Goal: Transaction & Acquisition: Purchase product/service

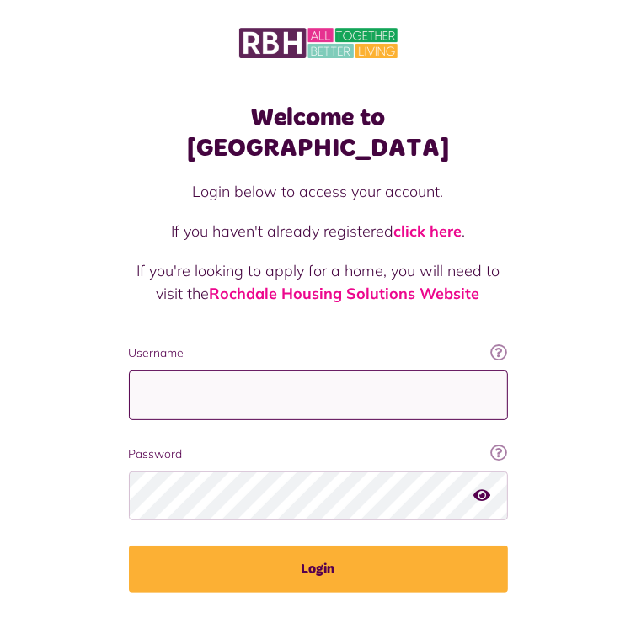
click at [184, 370] on input "Username" at bounding box center [318, 395] width 379 height 50
type input "**********"
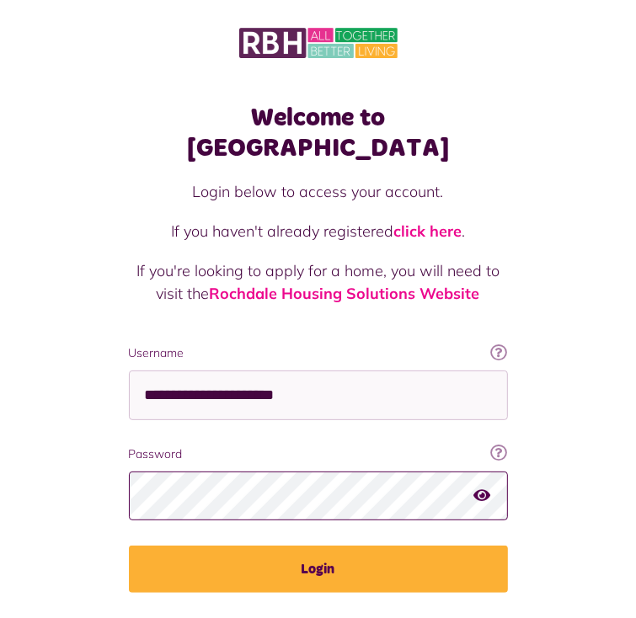
click at [129, 545] on button "Login" at bounding box center [318, 568] width 379 height 47
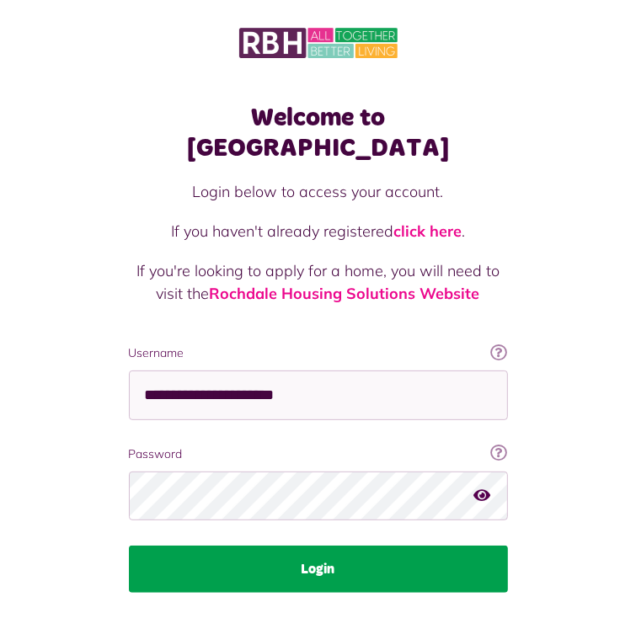
click at [306, 545] on button "Login" at bounding box center [318, 568] width 379 height 47
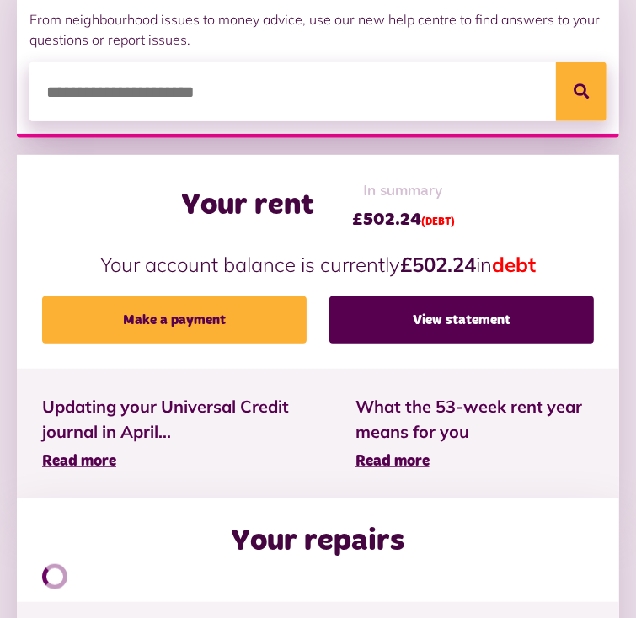
scroll to position [442, 0]
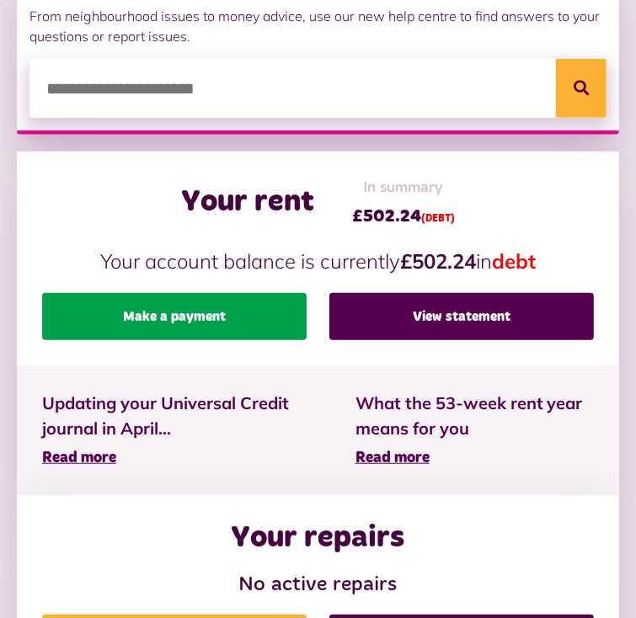
click at [259, 307] on link "Make a payment" at bounding box center [174, 316] width 264 height 47
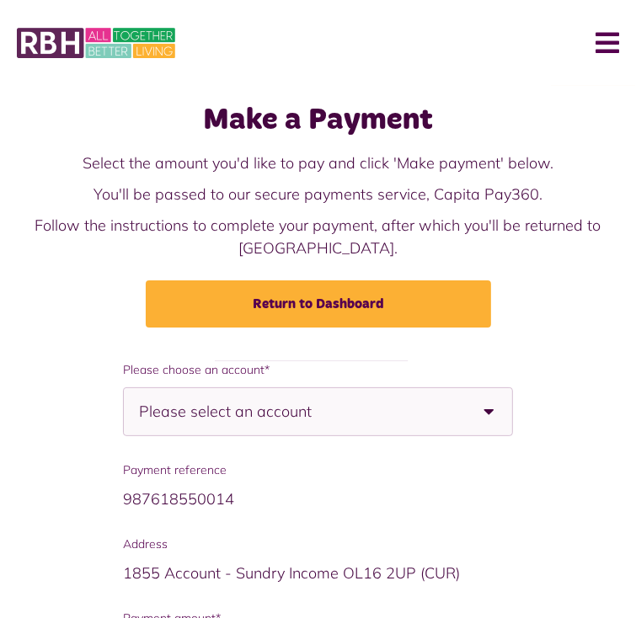
click at [465, 406] on b at bounding box center [488, 411] width 47 height 47
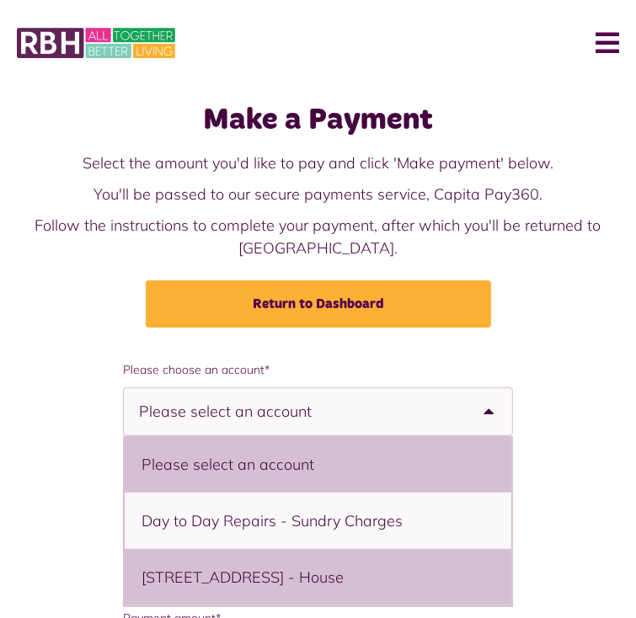
click at [381, 577] on li "137 Tennyson Road, Middleton, M24 2NS - House" at bounding box center [318, 577] width 386 height 56
select select "**********"
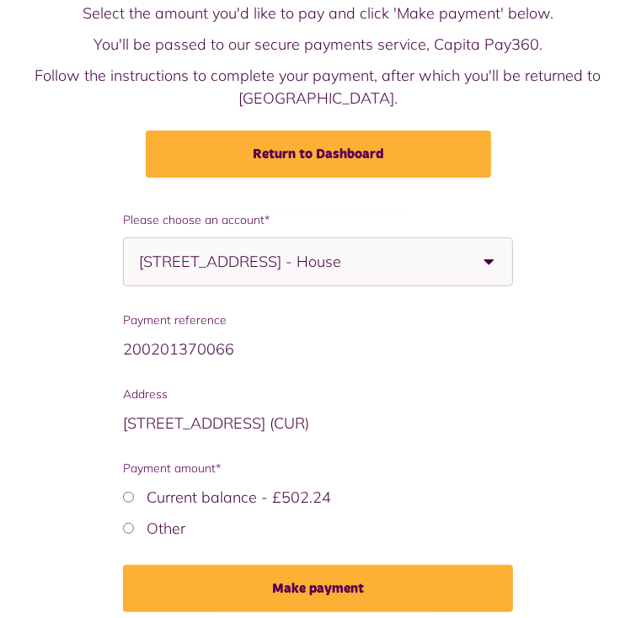
scroll to position [186, 0]
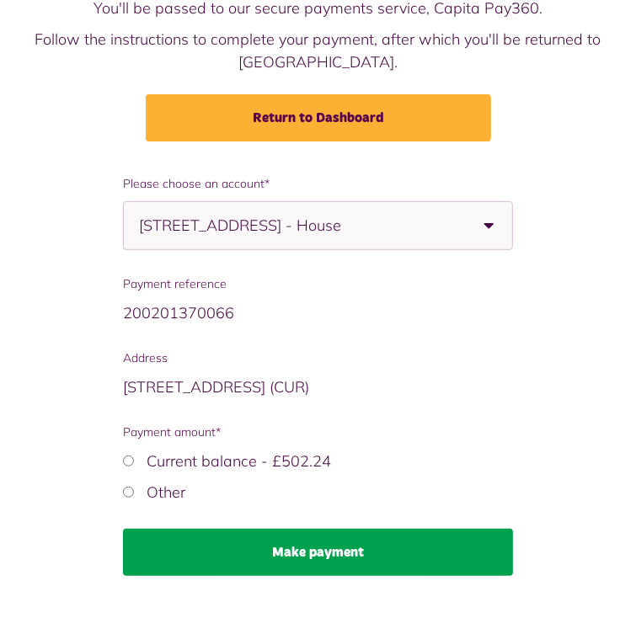
click at [307, 561] on button "Make payment" at bounding box center [318, 552] width 390 height 47
